Goal: Browse casually: Explore the website without a specific task or goal

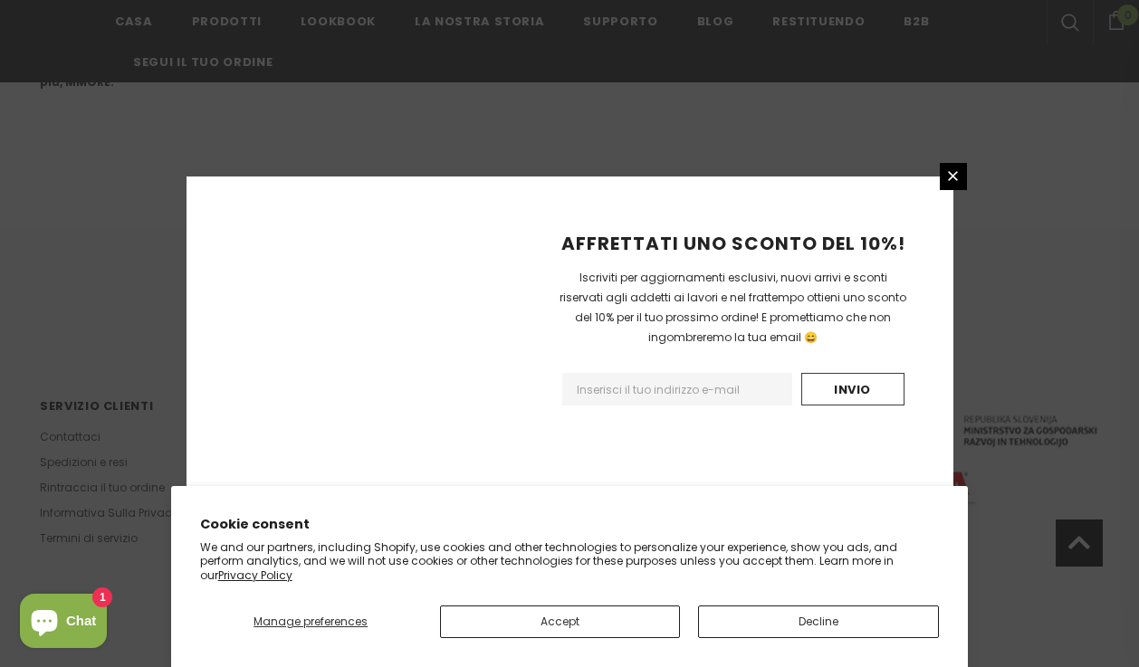
scroll to position [1226, 0]
